Goal: Transaction & Acquisition: Purchase product/service

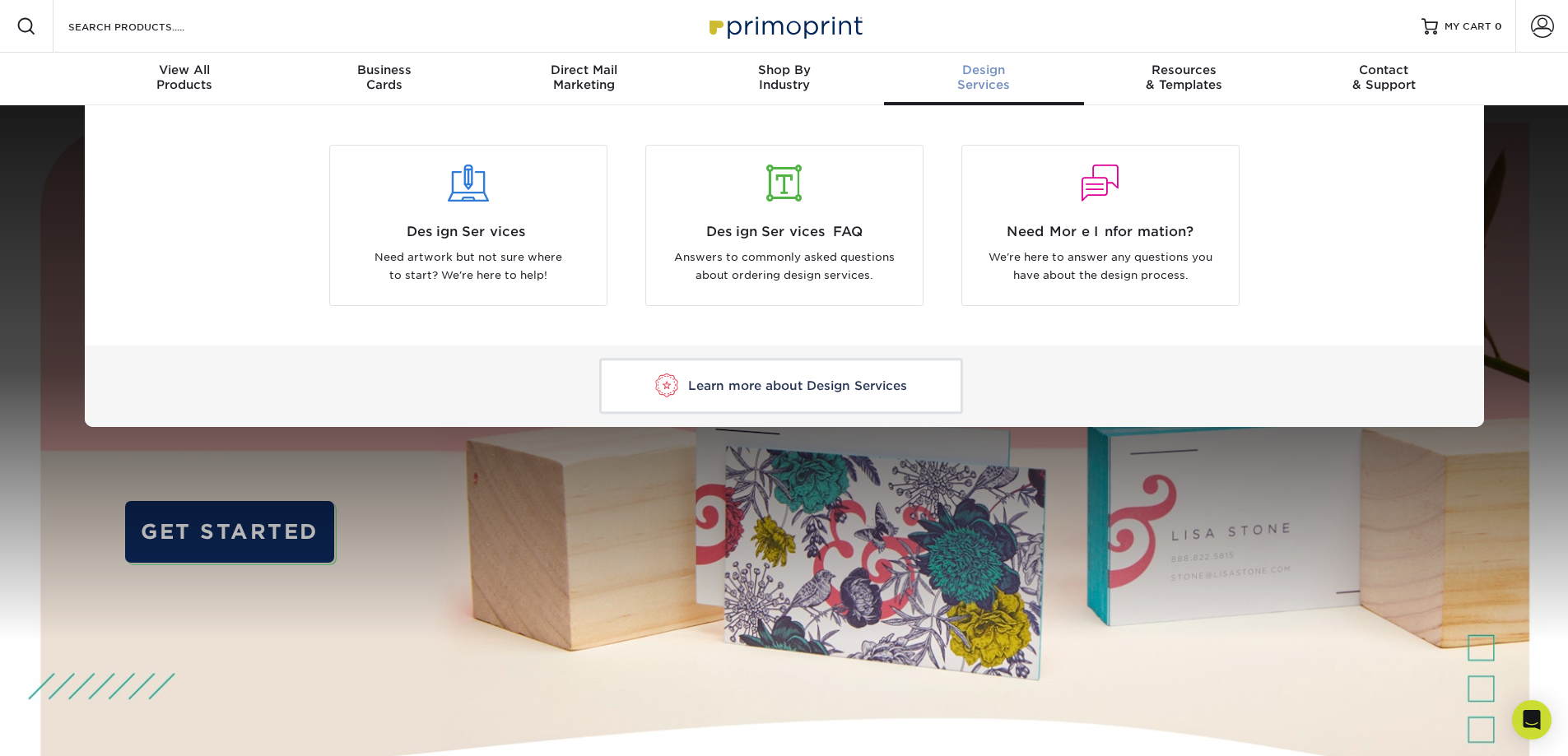
click at [1023, 84] on div "Design Services" at bounding box center [985, 76] width 200 height 29
click at [975, 80] on div "Design Services" at bounding box center [985, 76] width 200 height 29
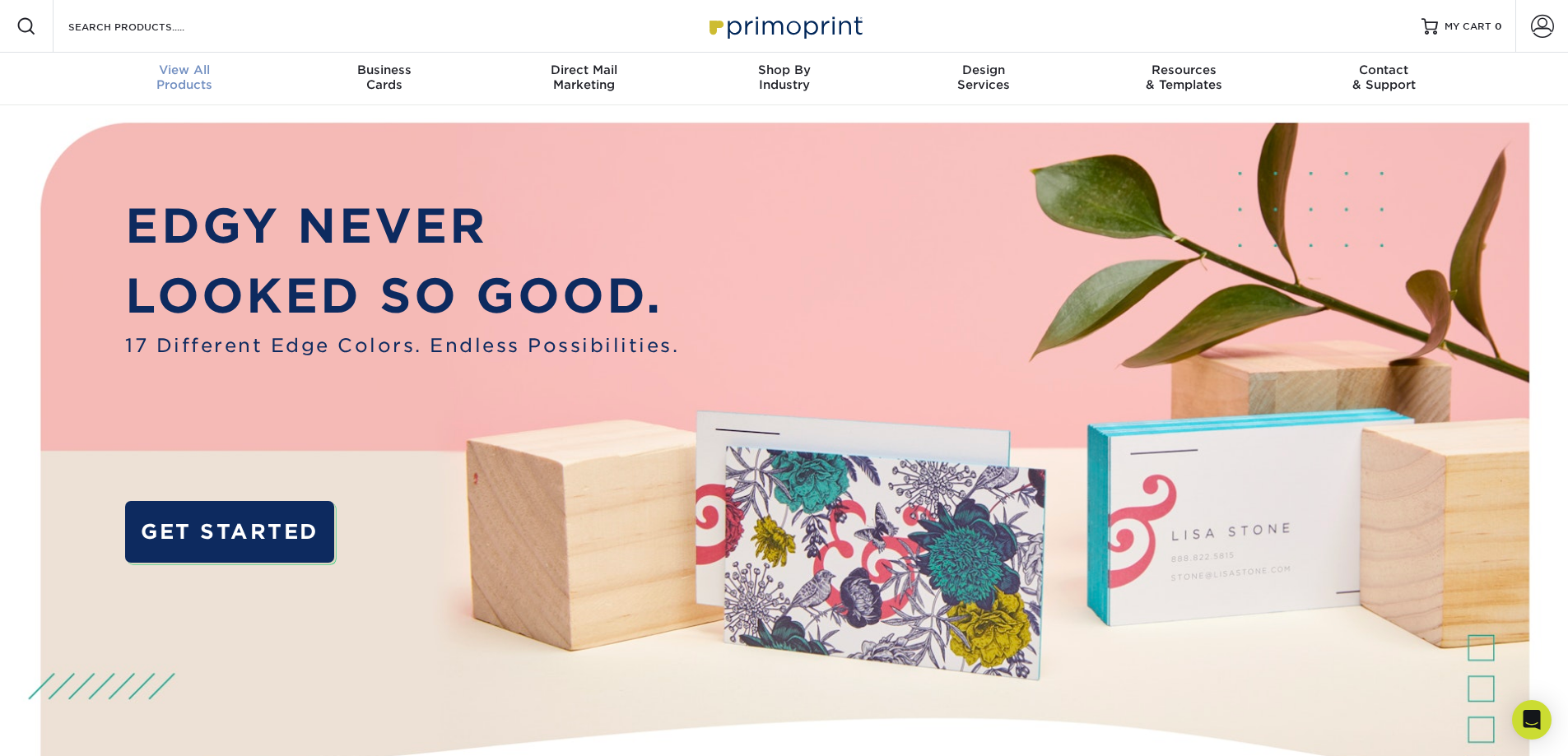
click at [183, 76] on span "View All" at bounding box center [185, 70] width 200 height 15
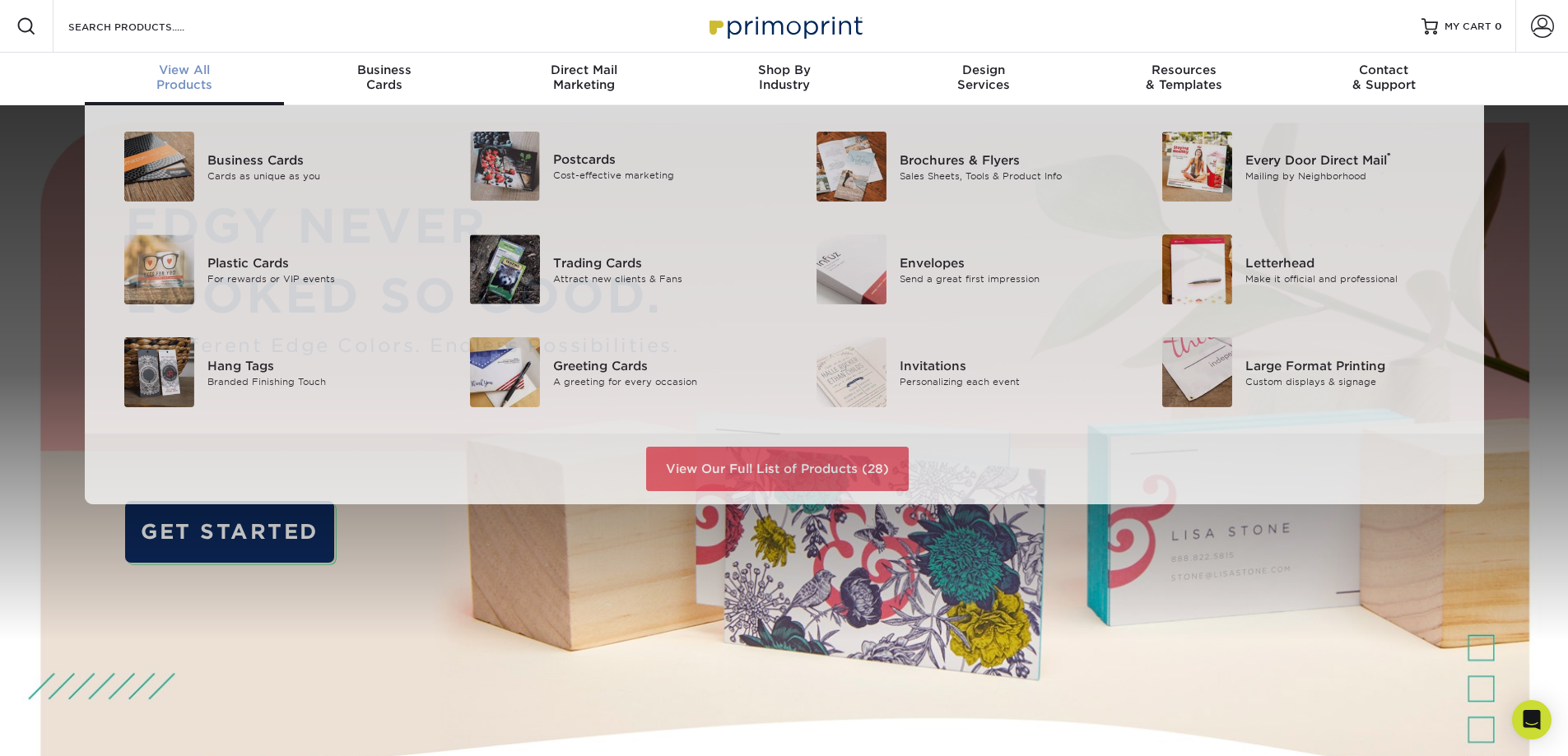
click at [187, 80] on div "View All Products" at bounding box center [185, 76] width 200 height 29
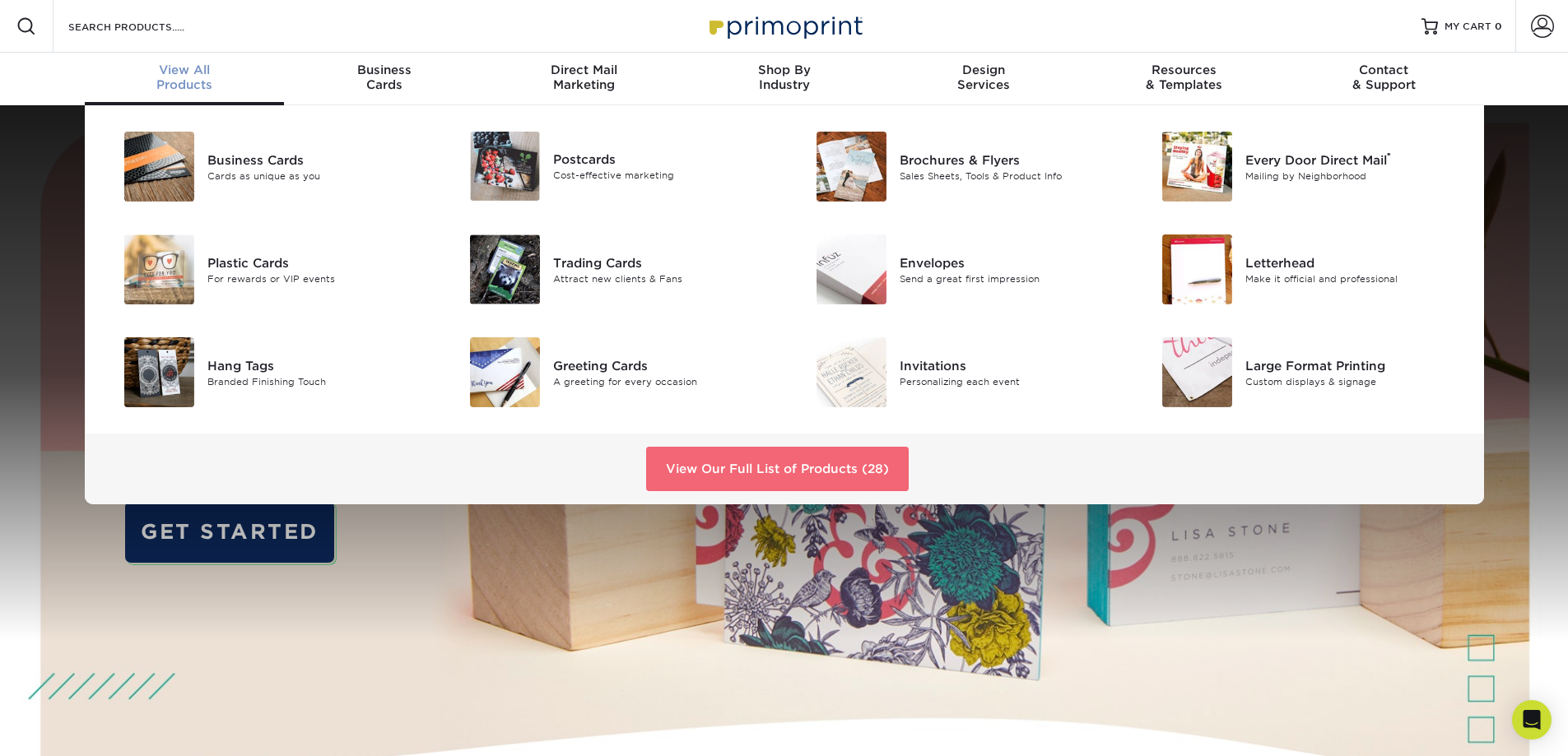
click at [759, 463] on link "View Our Full List of Products (28)" at bounding box center [778, 469] width 262 height 44
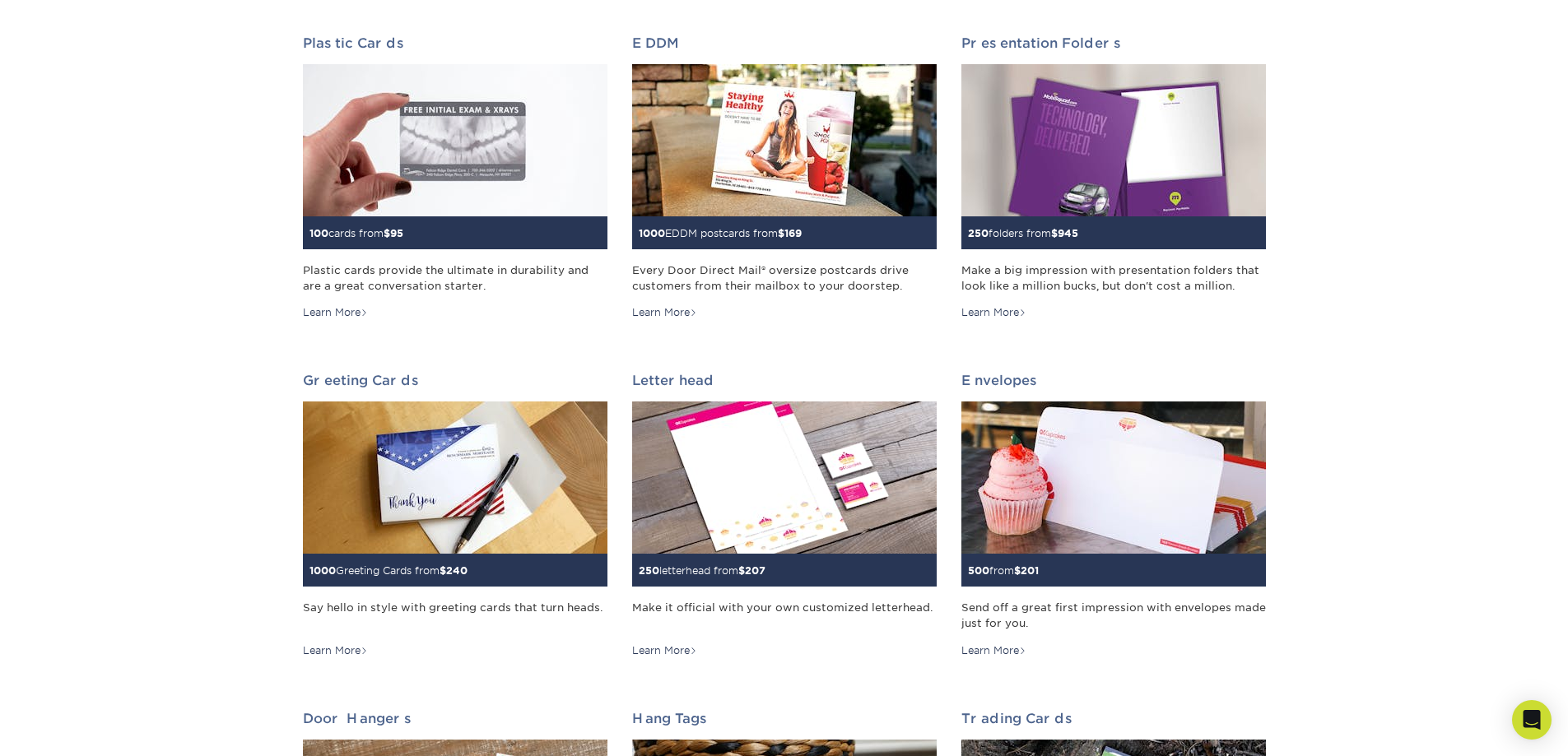
scroll to position [329, 0]
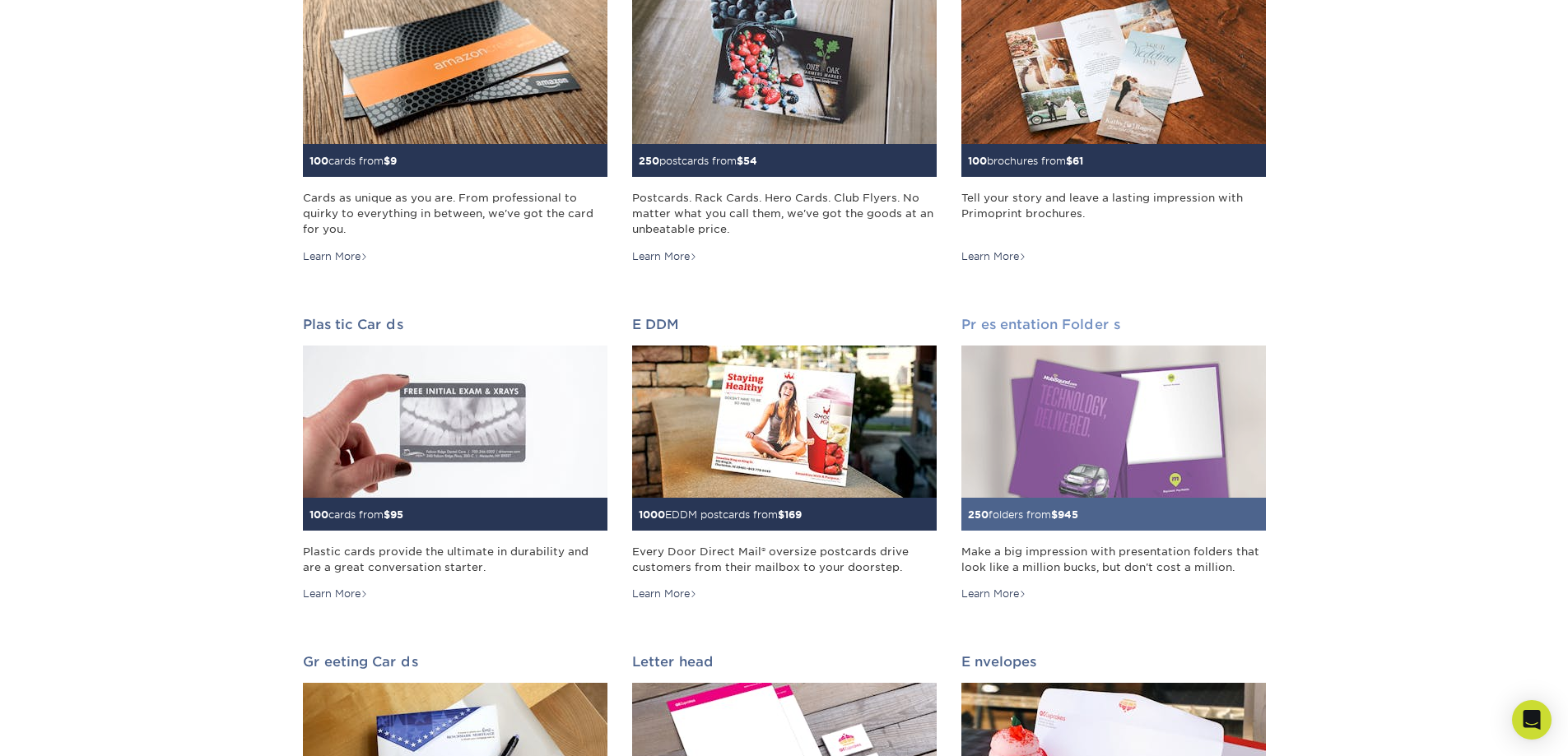
click at [1124, 422] on img at bounding box center [1114, 421] width 305 height 152
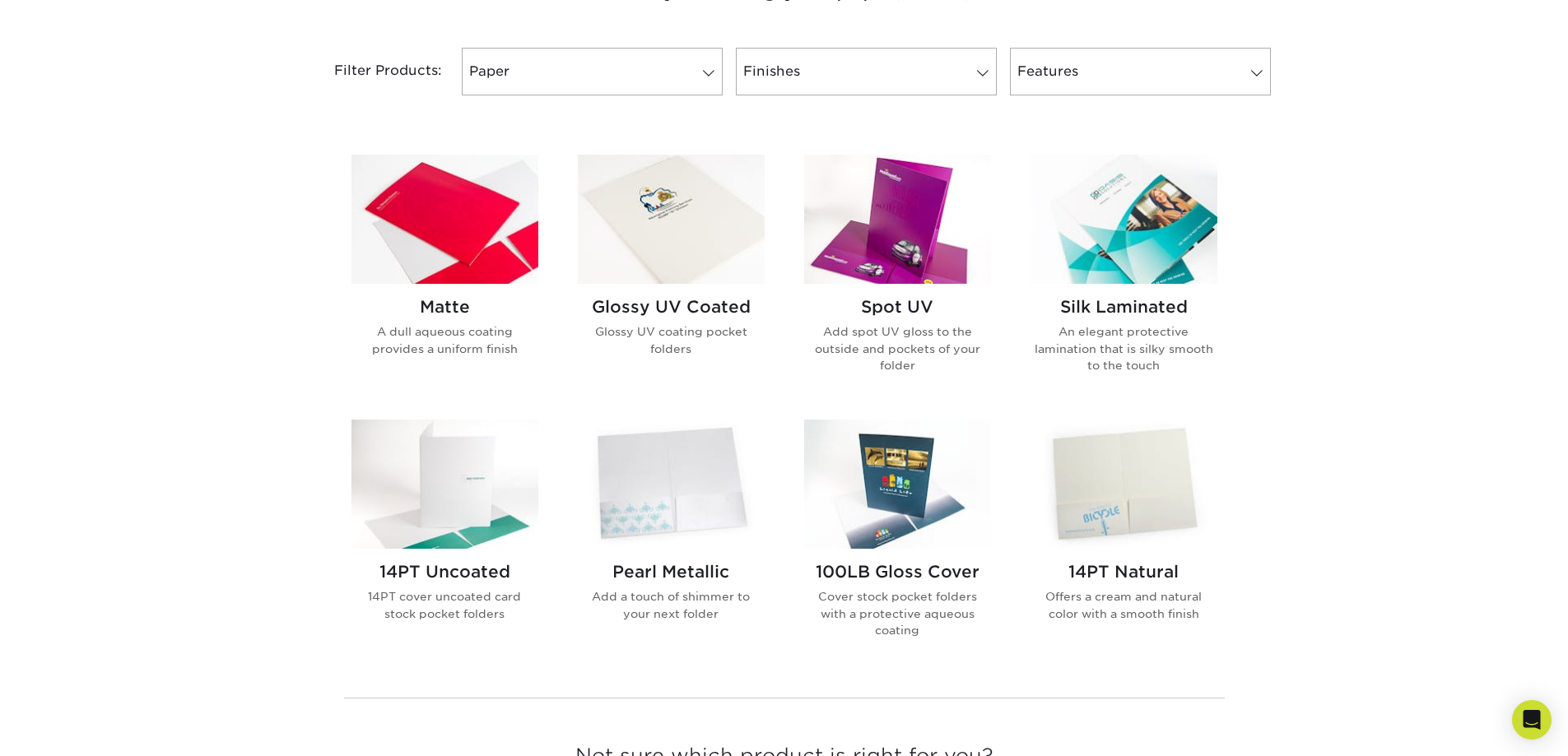
scroll to position [659, 0]
